Goal: Find specific page/section: Find specific page/section

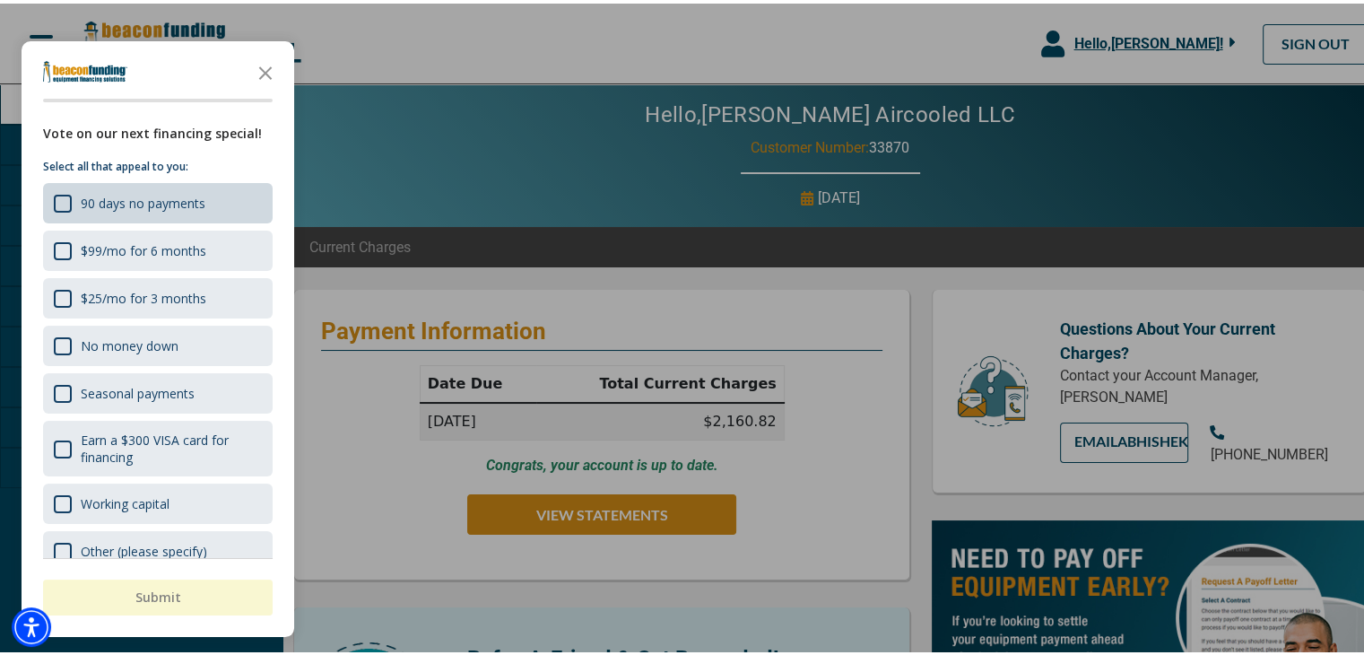
click at [65, 190] on div "90 days no payments" at bounding box center [130, 199] width 152 height 19
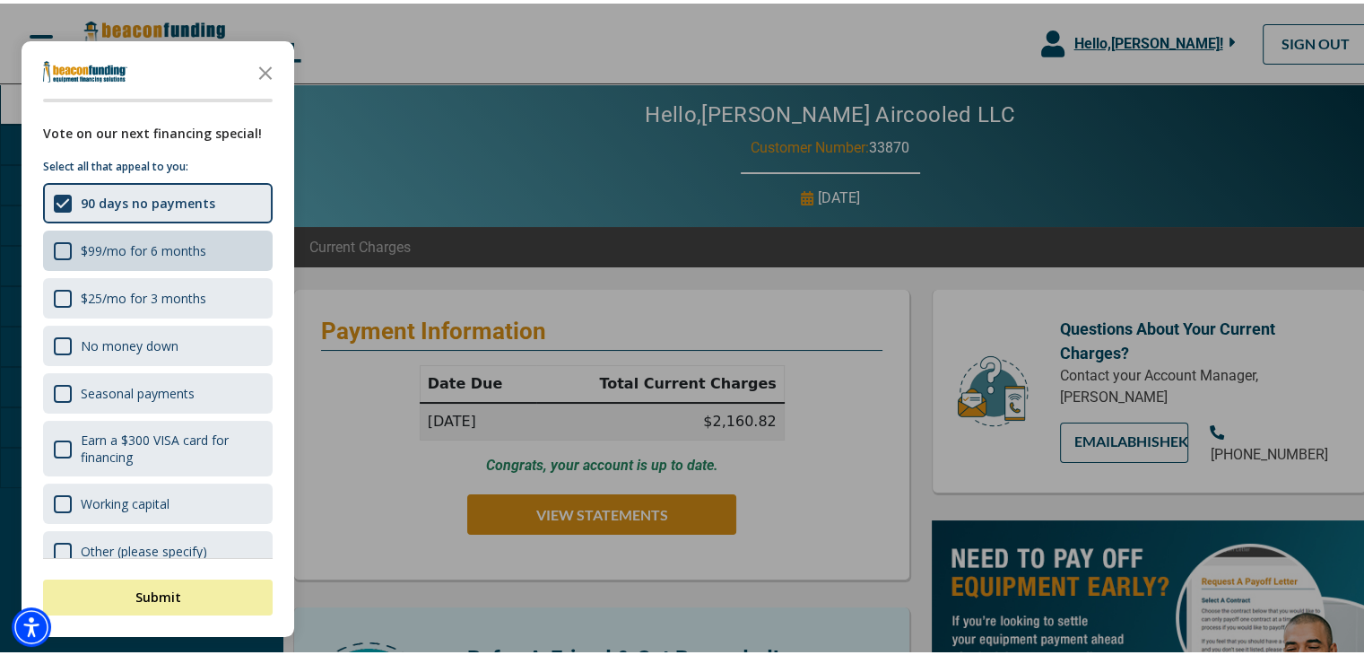
click at [74, 242] on div "$99/mo for 6 months" at bounding box center [130, 247] width 152 height 19
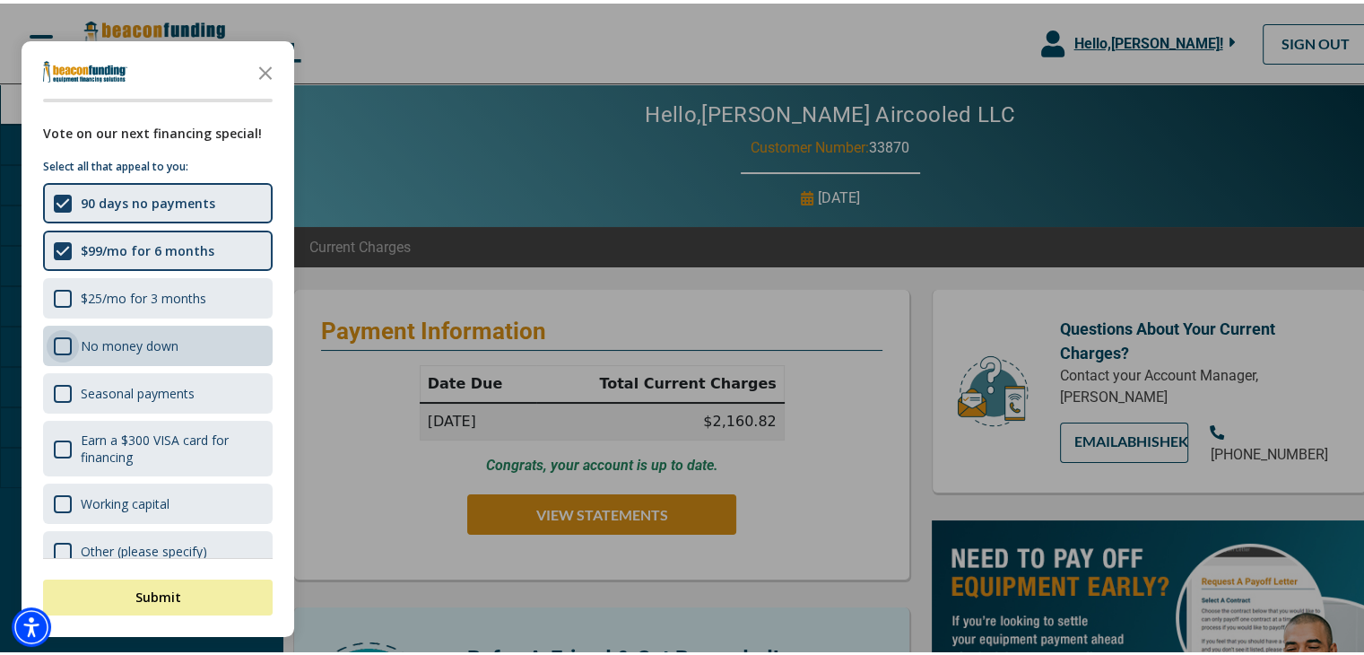
click at [65, 337] on div "Survey" at bounding box center [63, 343] width 18 height 18
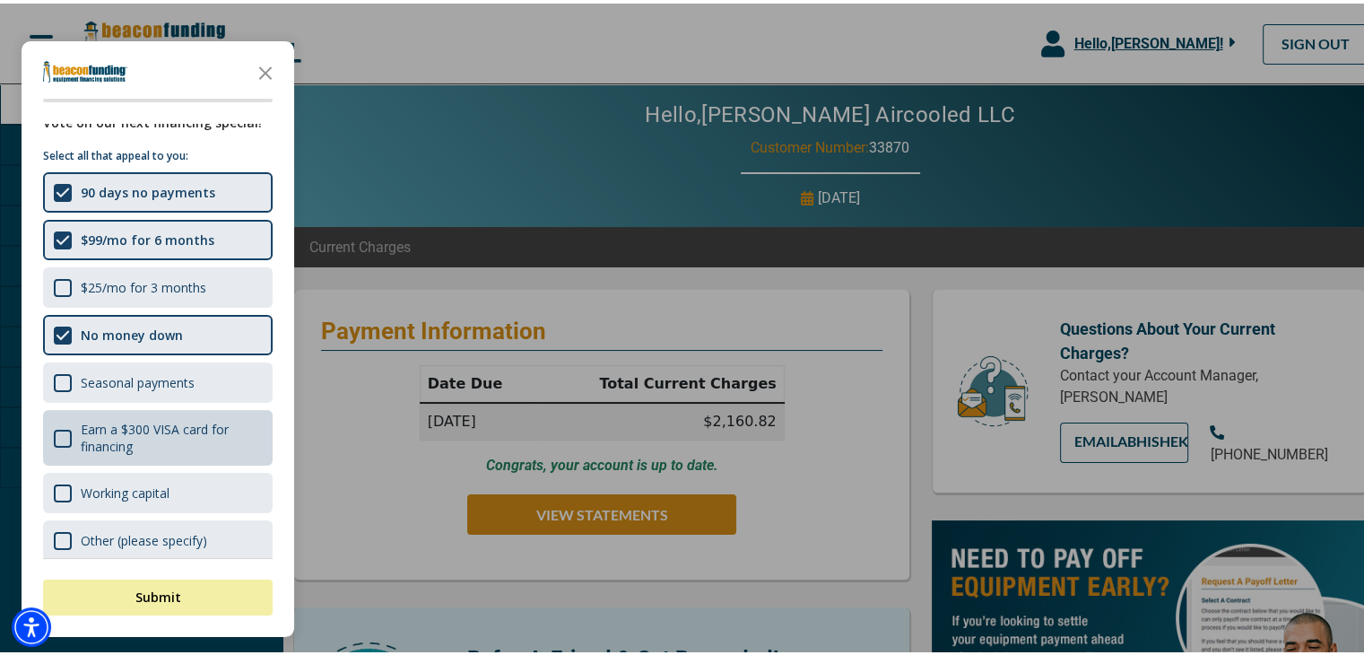
scroll to position [22, 0]
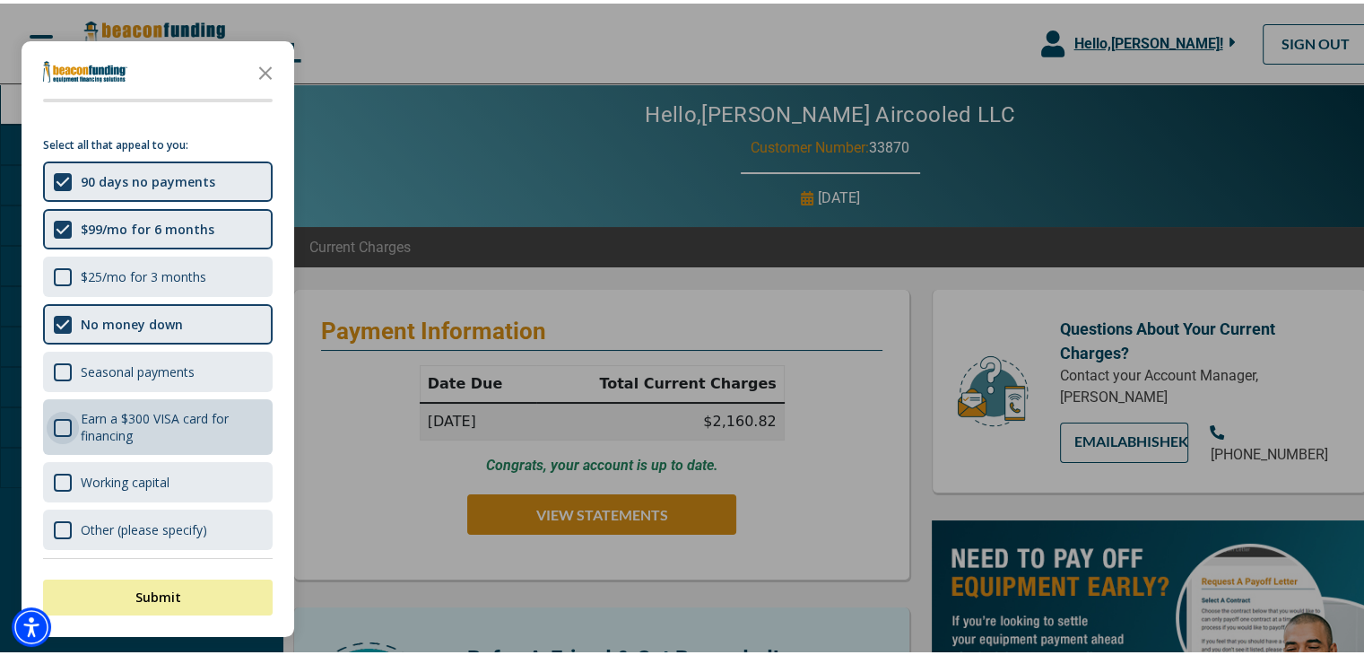
click at [65, 415] on div "Survey" at bounding box center [63, 424] width 18 height 18
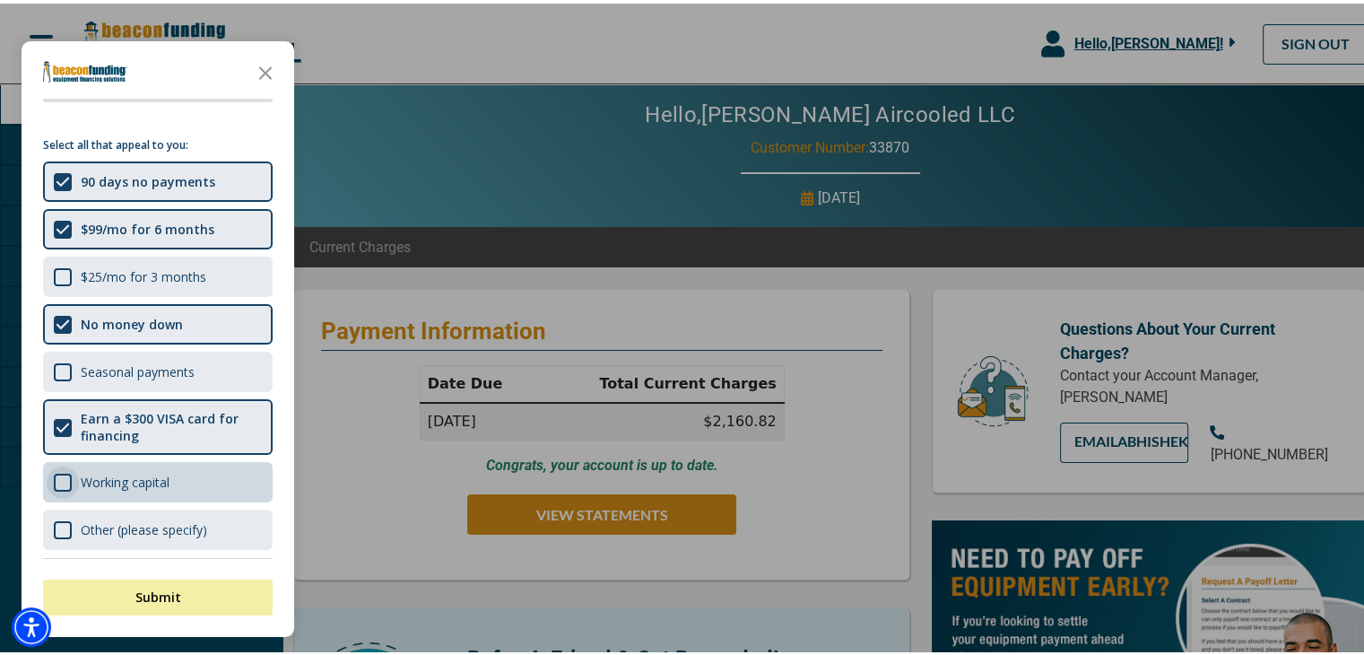
click at [54, 472] on div "Survey" at bounding box center [63, 479] width 18 height 18
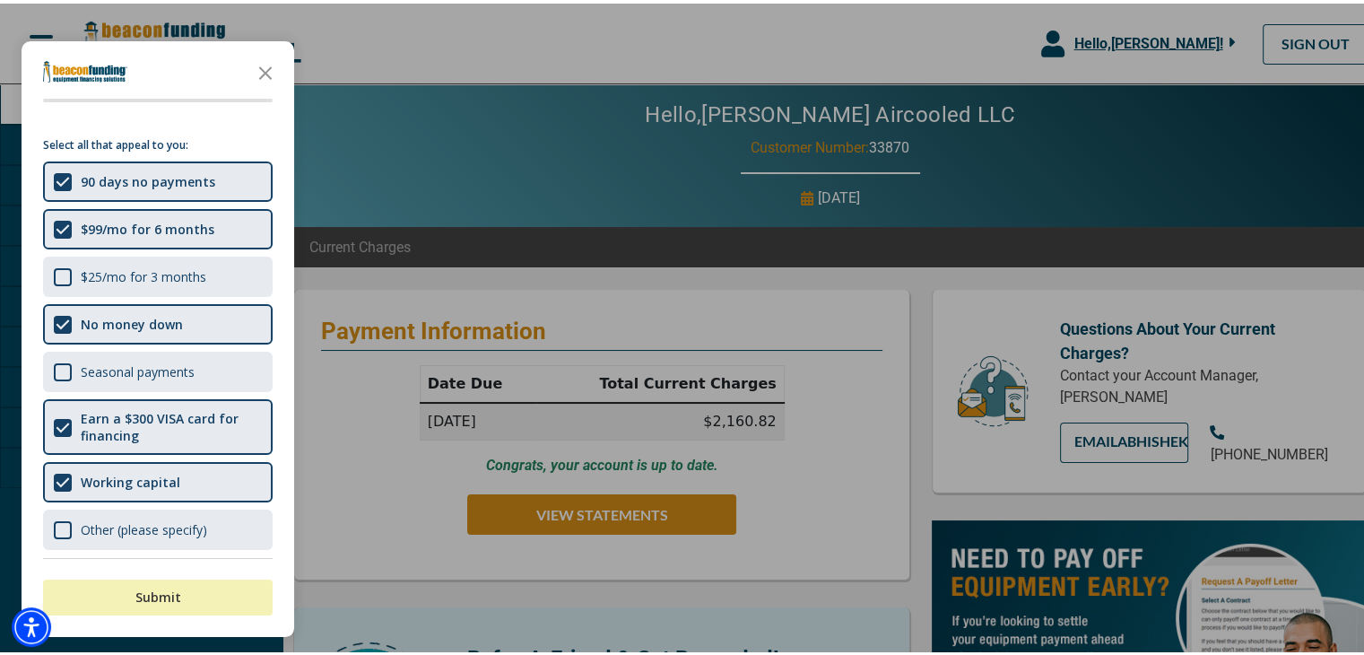
click at [150, 583] on button "Submit" at bounding box center [158, 594] width 230 height 36
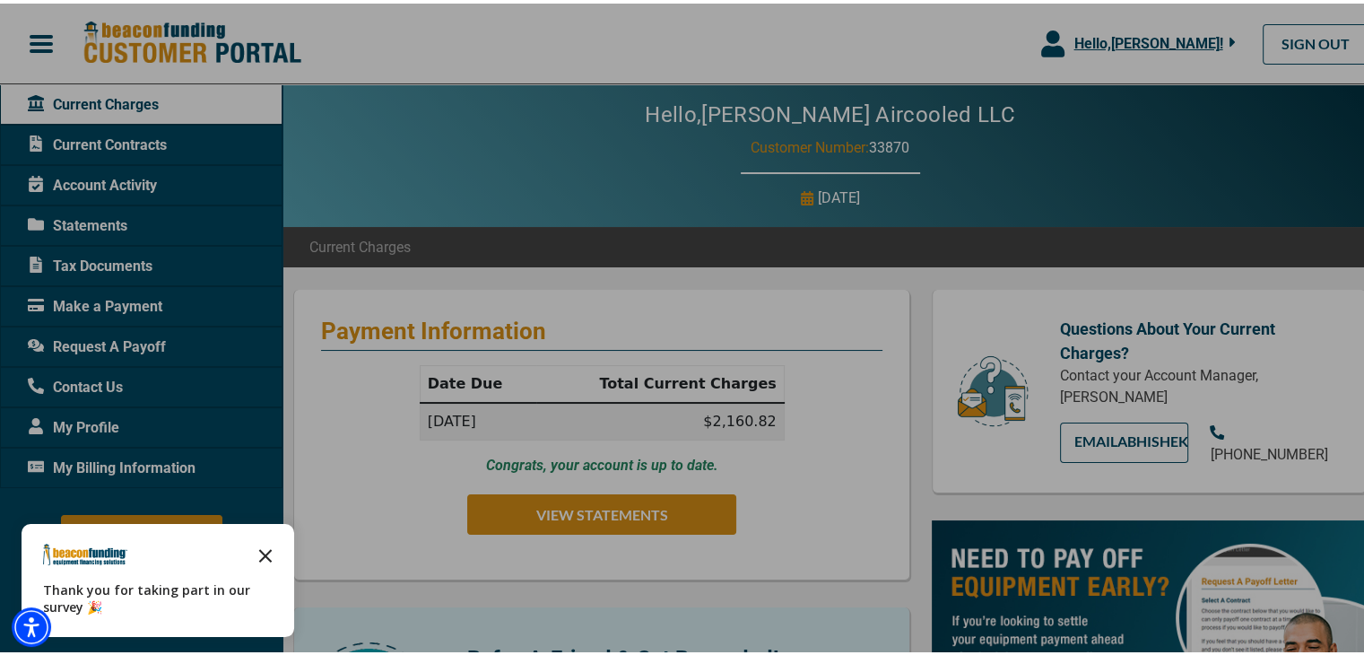
click at [266, 551] on polygon "Close the survey" at bounding box center [265, 551] width 13 height 13
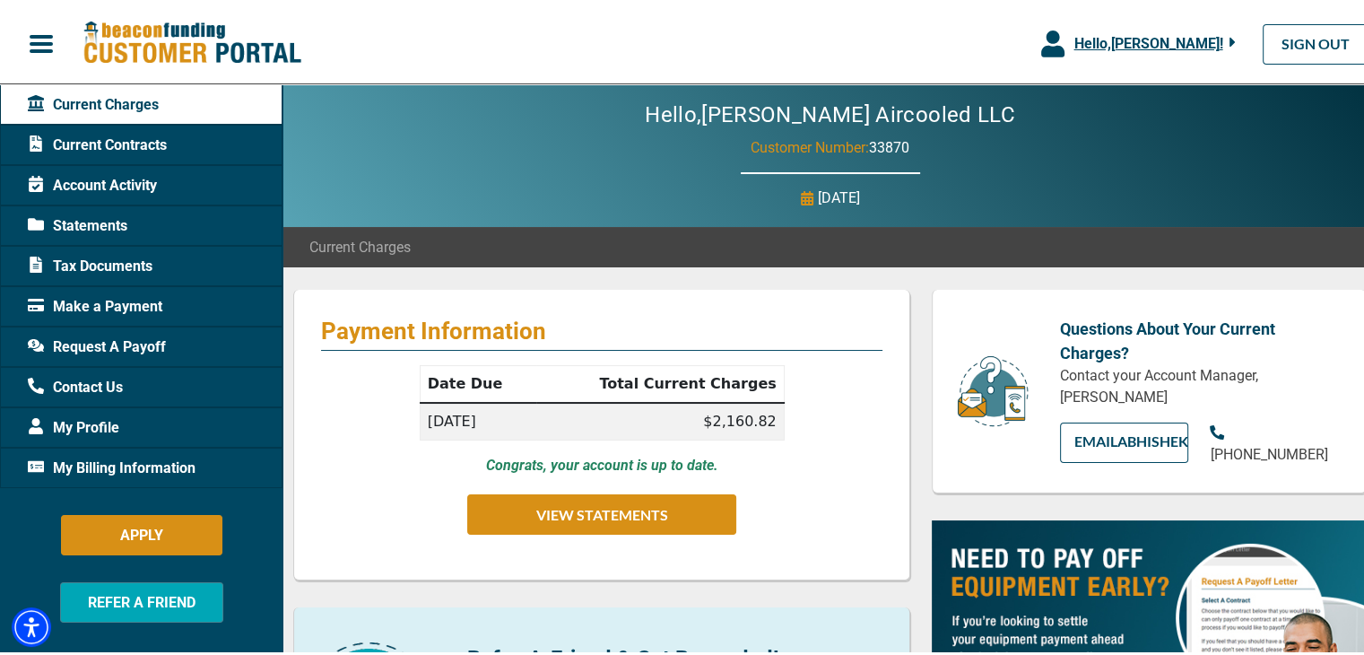
click at [144, 265] on span "Tax Documents" at bounding box center [90, 263] width 125 height 22
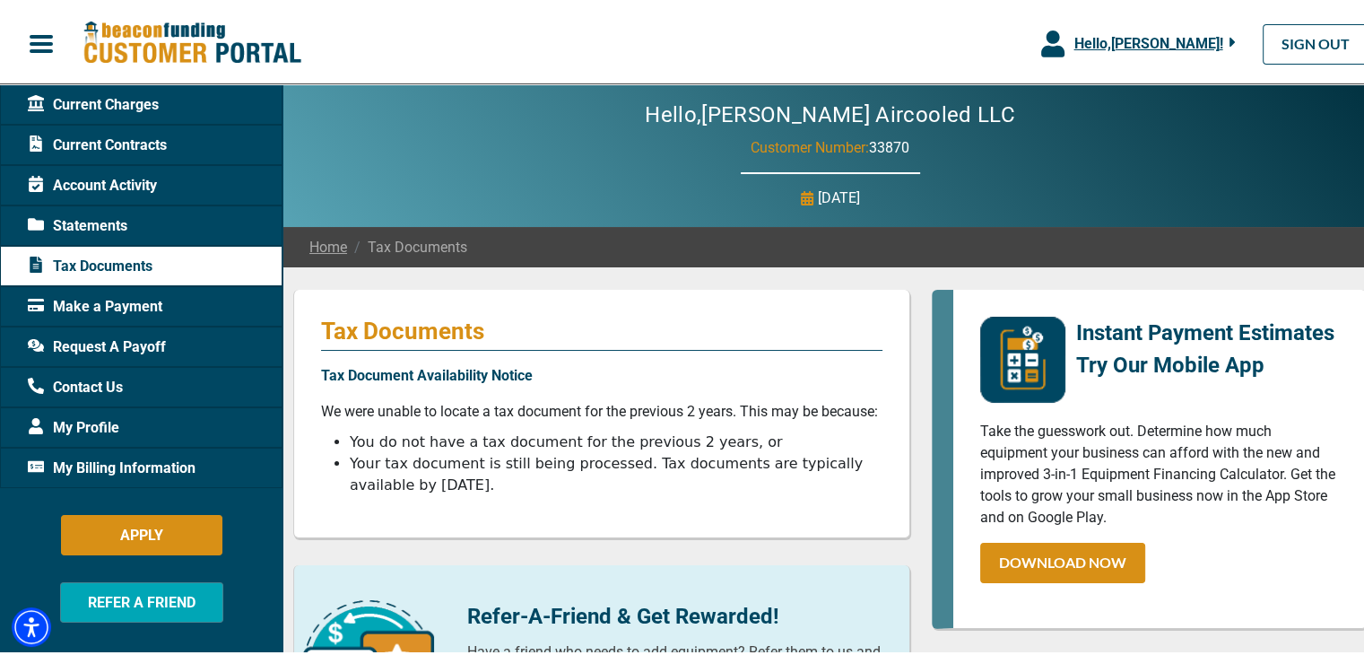
click at [115, 224] on span "Statements" at bounding box center [78, 223] width 100 height 22
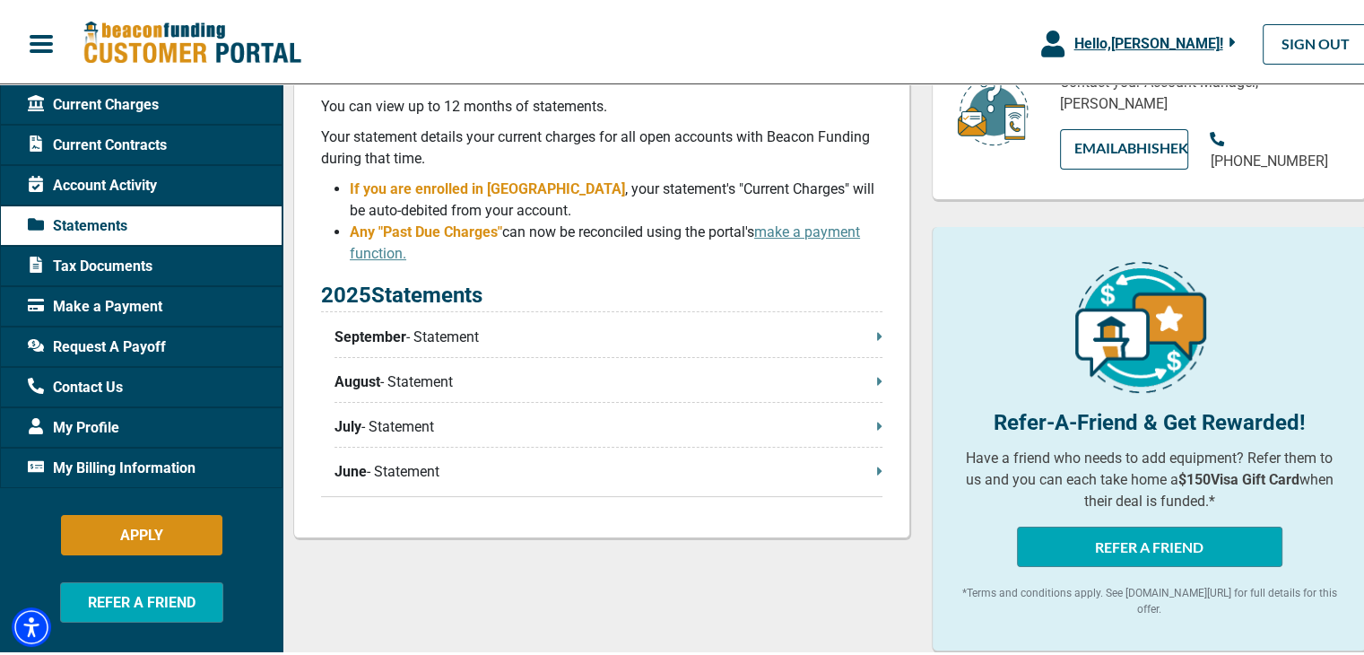
scroll to position [179, 0]
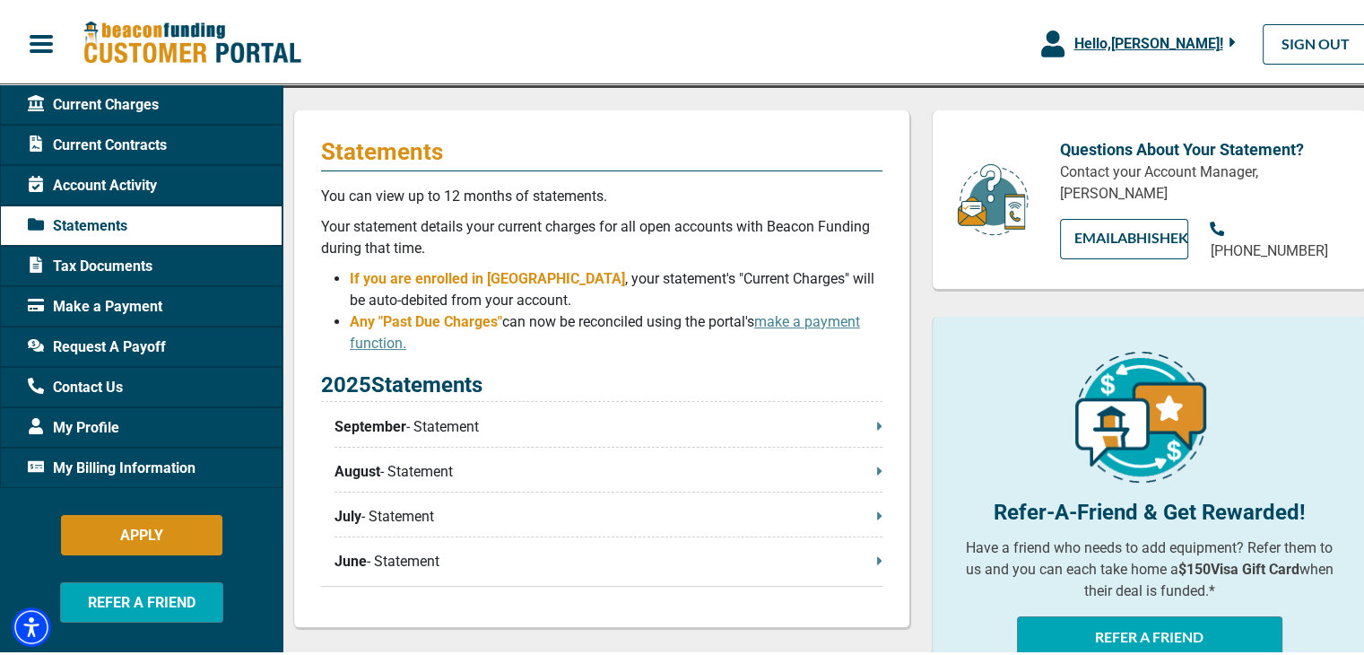
click at [183, 460] on span "My Billing Information" at bounding box center [112, 465] width 168 height 22
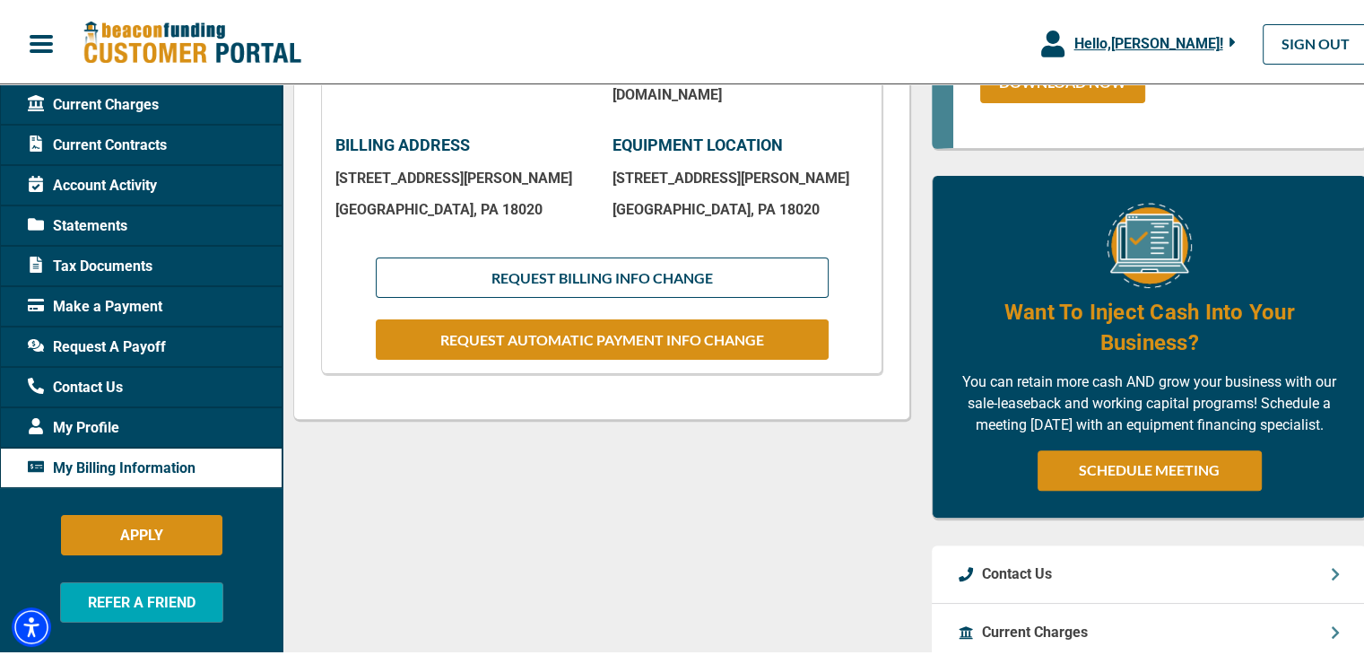
scroll to position [448, 0]
